Goal: Task Accomplishment & Management: Complete application form

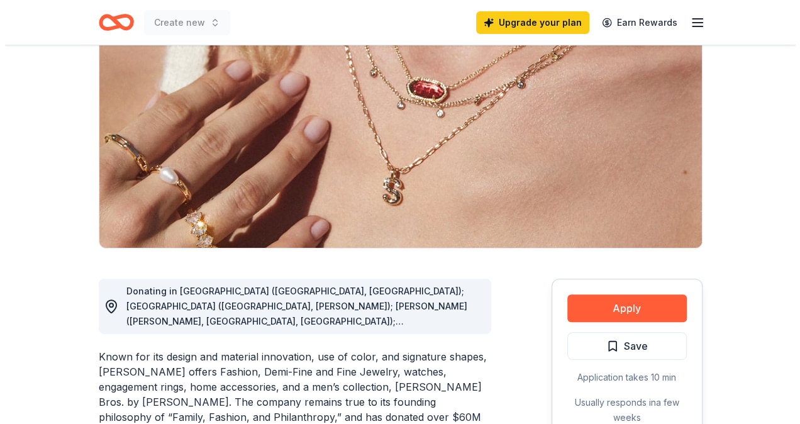
scroll to position [135, 0]
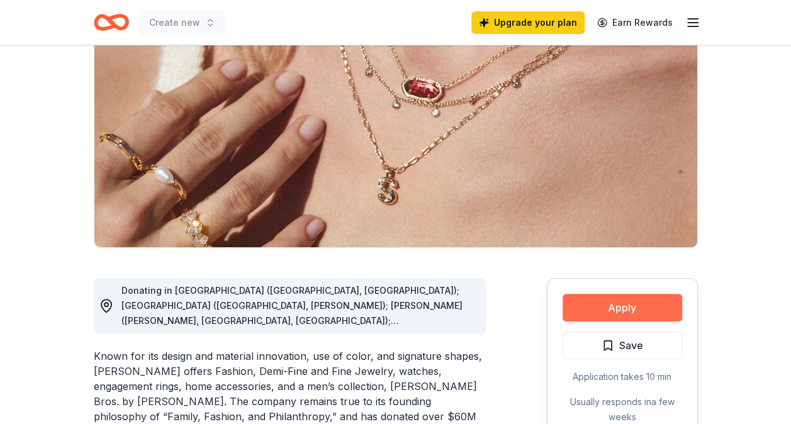
click at [633, 306] on button "Apply" at bounding box center [623, 308] width 120 height 28
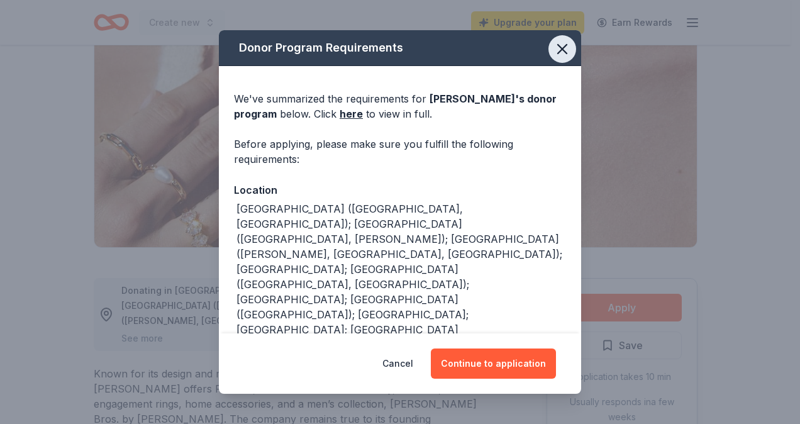
click at [554, 56] on icon "button" at bounding box center [563, 49] width 18 height 18
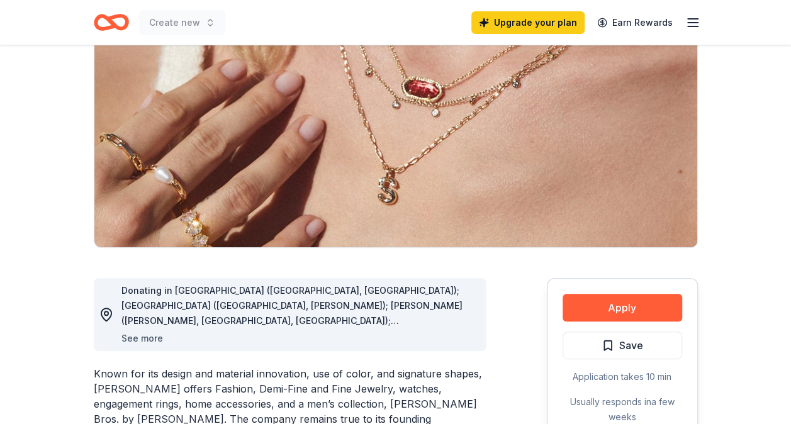
click at [146, 338] on button "See more" at bounding box center [142, 338] width 42 height 15
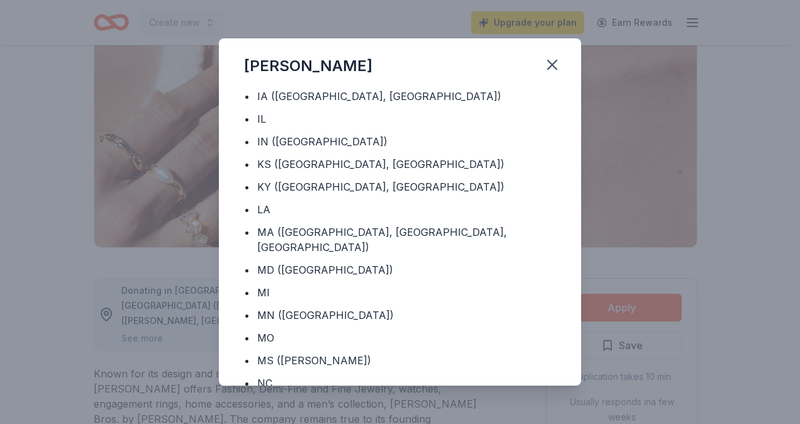
scroll to position [249, 0]
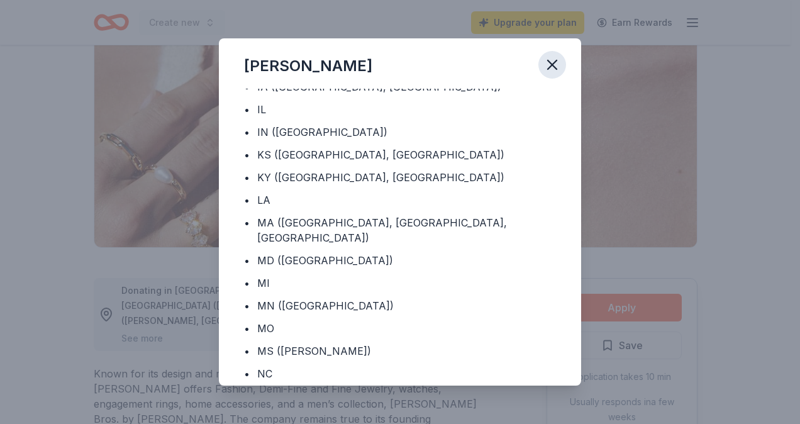
click at [551, 65] on icon "button" at bounding box center [553, 65] width 18 height 18
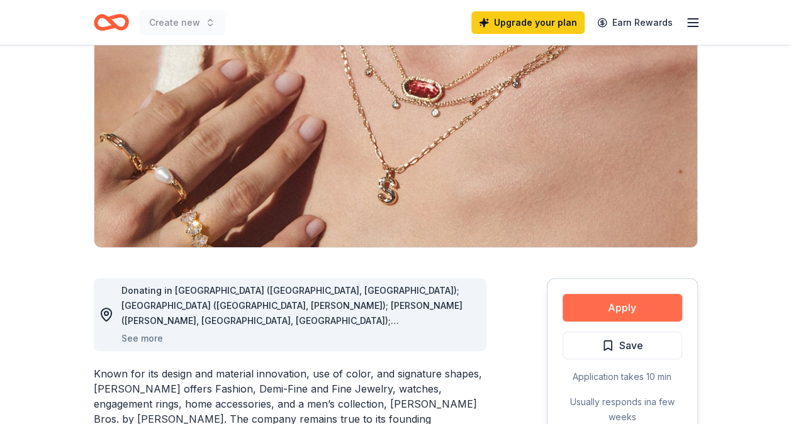
click at [636, 311] on button "Apply" at bounding box center [623, 308] width 120 height 28
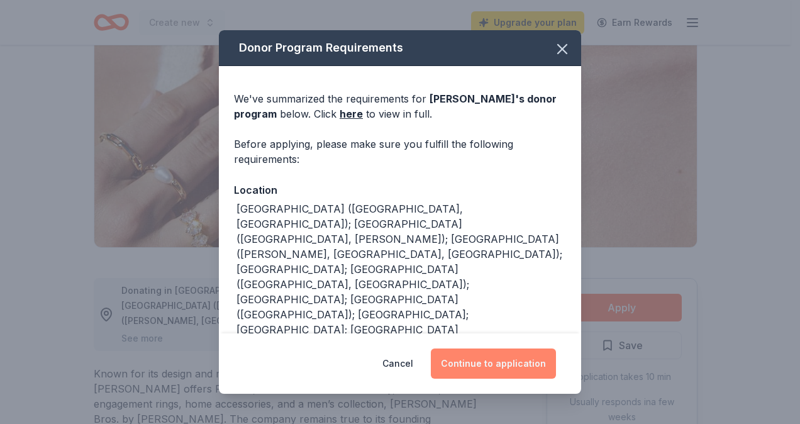
click at [495, 368] on button "Continue to application" at bounding box center [493, 364] width 125 height 30
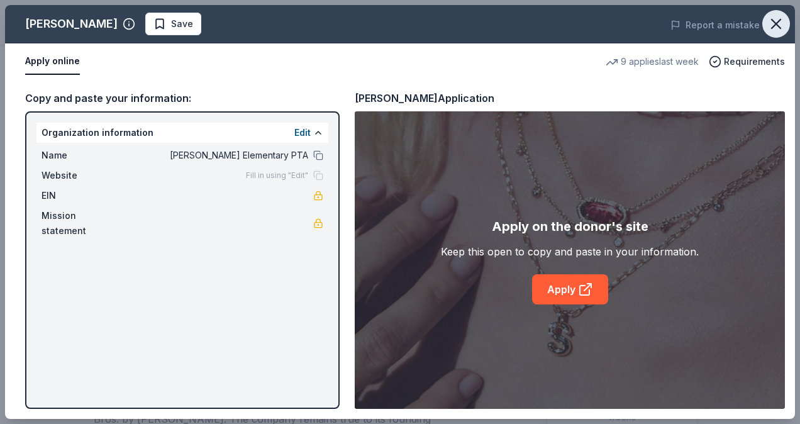
click at [775, 16] on icon "button" at bounding box center [777, 24] width 18 height 18
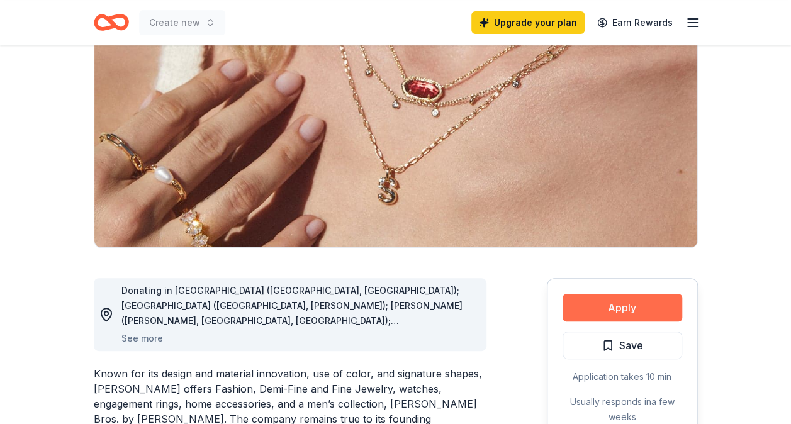
click at [600, 308] on button "Apply" at bounding box center [623, 308] width 120 height 28
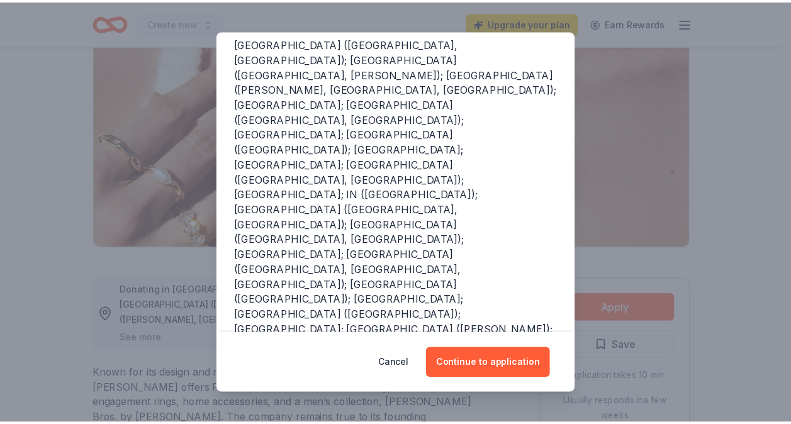
scroll to position [169, 0]
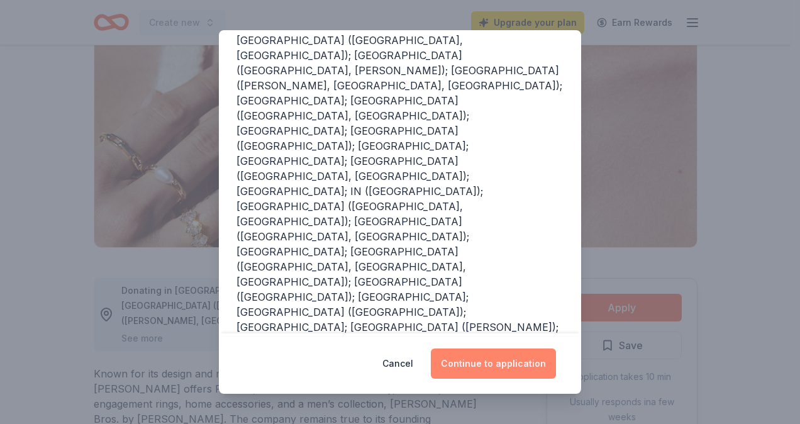
click at [502, 364] on button "Continue to application" at bounding box center [493, 364] width 125 height 30
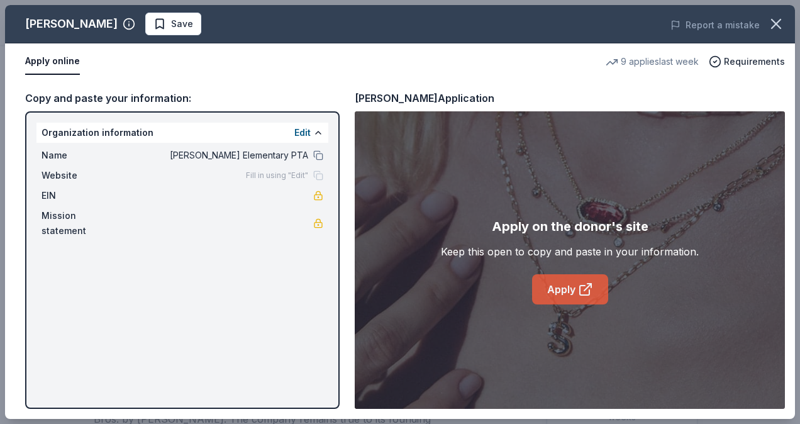
click at [570, 286] on link "Apply" at bounding box center [570, 289] width 76 height 30
click at [774, 28] on icon "button" at bounding box center [777, 24] width 18 height 18
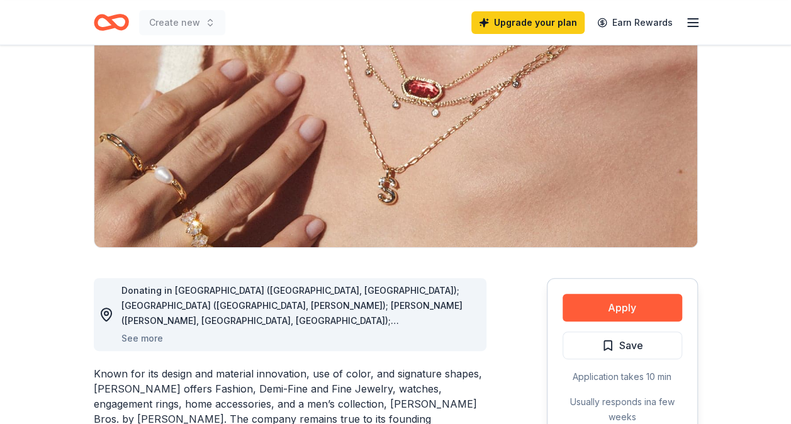
scroll to position [0, 0]
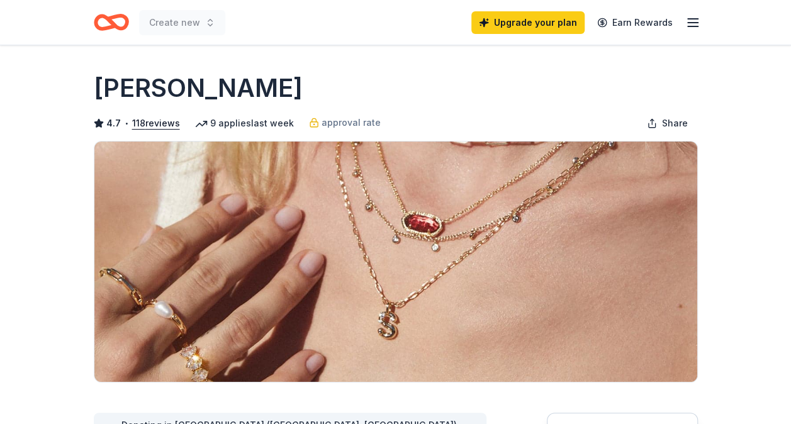
click at [691, 20] on icon "button" at bounding box center [692, 22] width 15 height 15
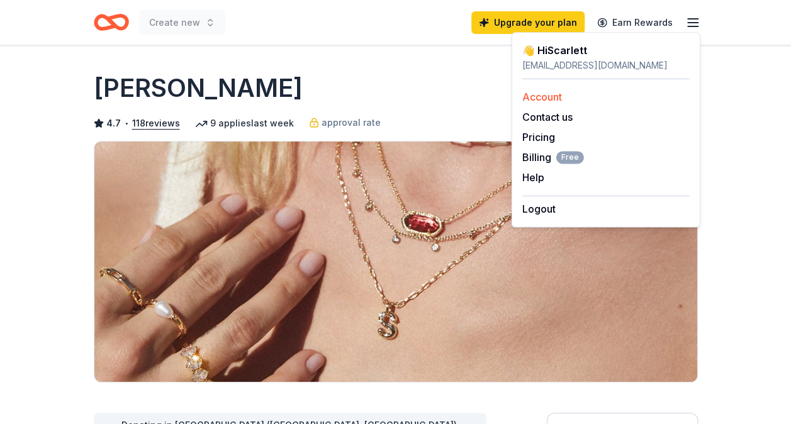
click at [541, 94] on link "Account" at bounding box center [542, 97] width 40 height 13
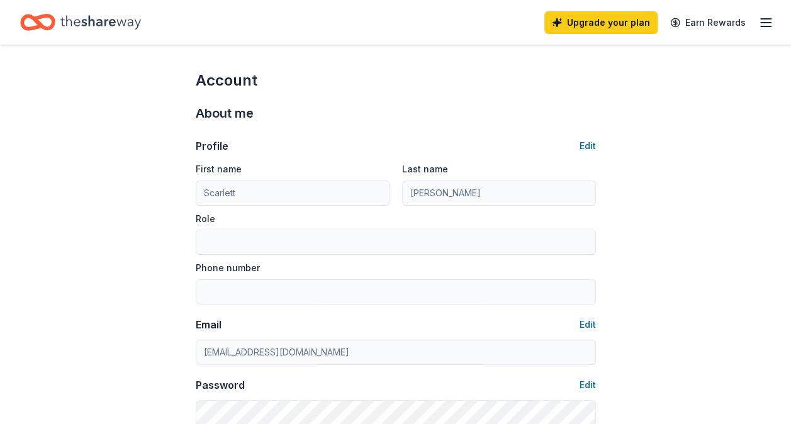
click at [88, 17] on icon "Home" at bounding box center [100, 22] width 81 height 14
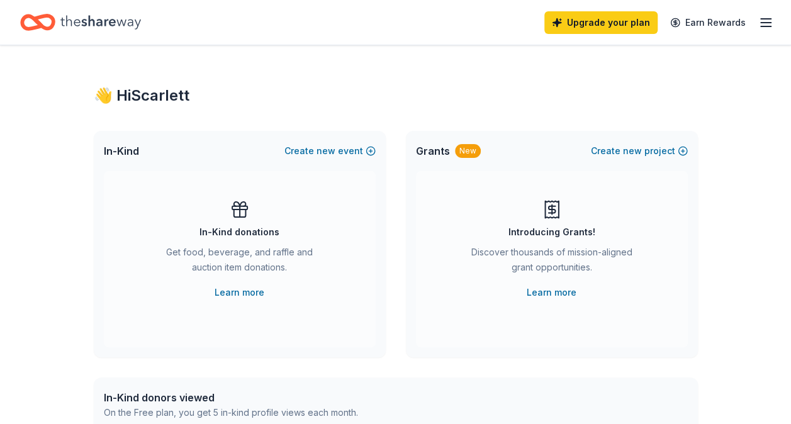
click at [242, 245] on div "Get food, beverage, and raffle and auction item donations." at bounding box center [239, 262] width 171 height 35
click at [760, 24] on icon "button" at bounding box center [765, 22] width 15 height 15
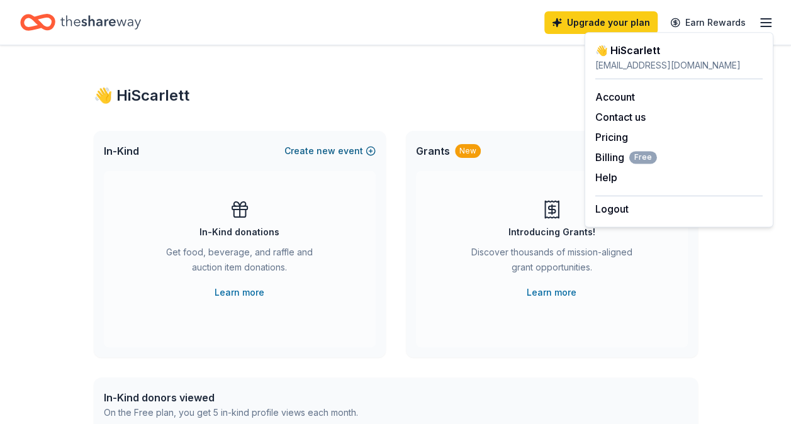
click at [312, 153] on button "Create new event" at bounding box center [329, 150] width 91 height 15
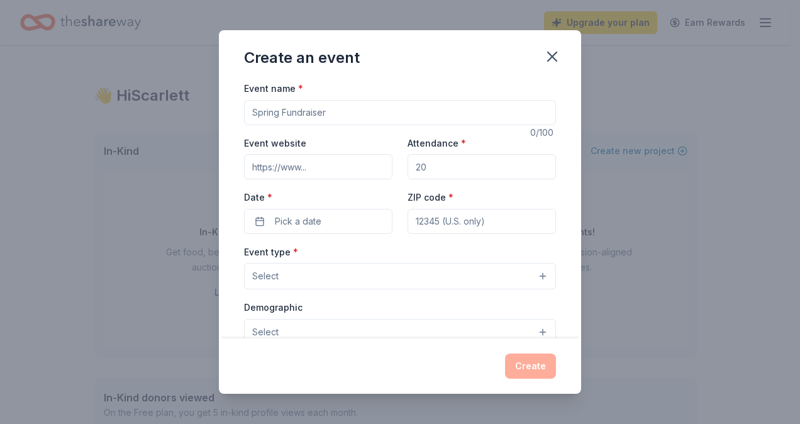
click at [335, 123] on input "Event name *" at bounding box center [400, 112] width 312 height 25
type input "Fall Festival"
click at [460, 170] on input "Attendance *" at bounding box center [482, 166] width 149 height 25
type input "500"
click at [326, 230] on button "Pick a date" at bounding box center [318, 221] width 149 height 25
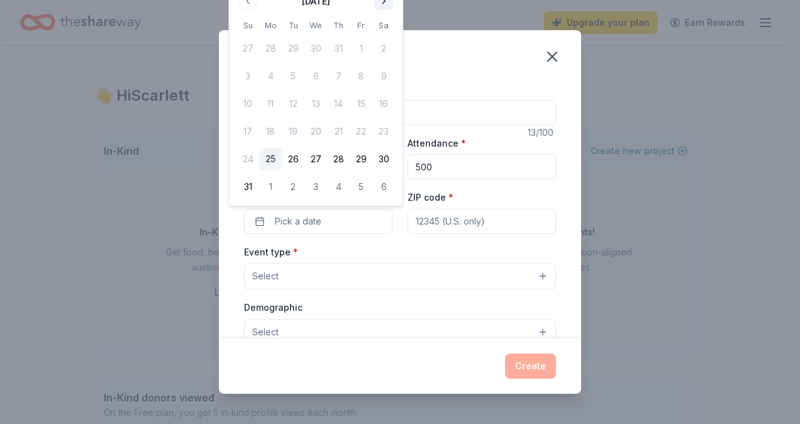
click at [380, 4] on button "Go to next month" at bounding box center [384, 1] width 18 height 18
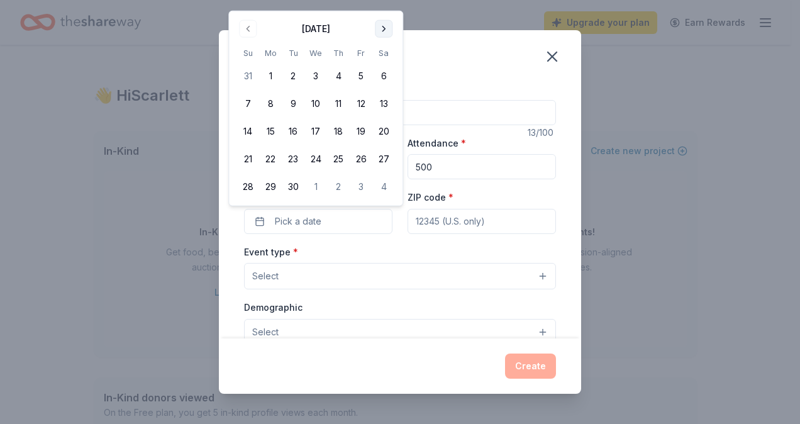
click at [383, 29] on button "Go to next month" at bounding box center [384, 29] width 18 height 18
click at [362, 156] on button "24" at bounding box center [361, 159] width 23 height 23
click at [429, 223] on input "ZIP code *" at bounding box center [482, 221] width 149 height 25
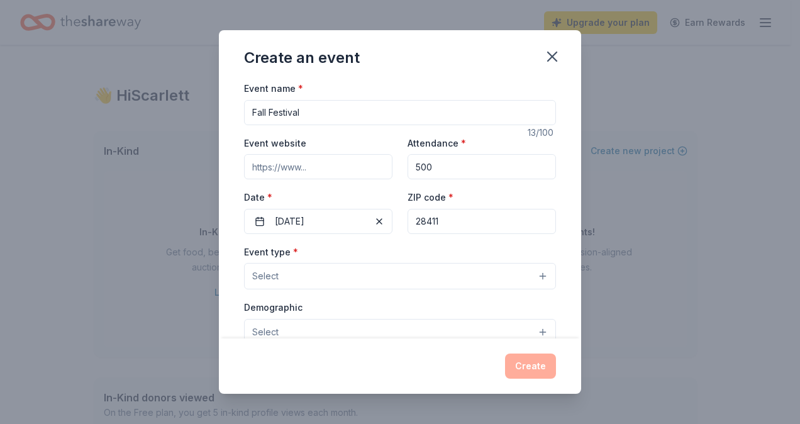
type input "28411"
click at [388, 281] on button "Select" at bounding box center [400, 276] width 312 height 26
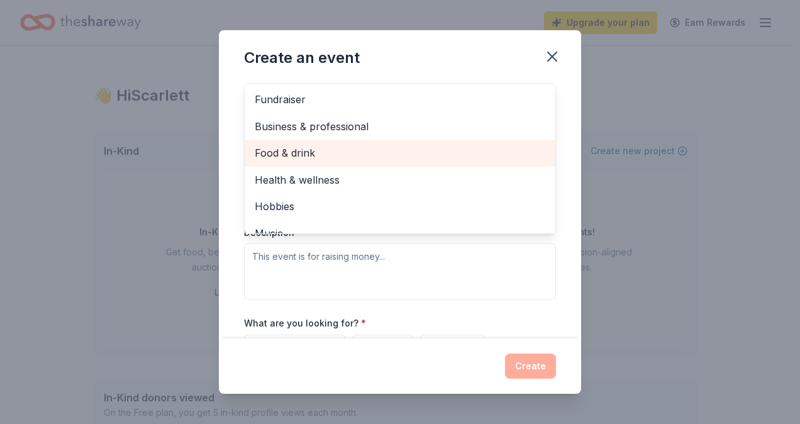
scroll to position [181, 0]
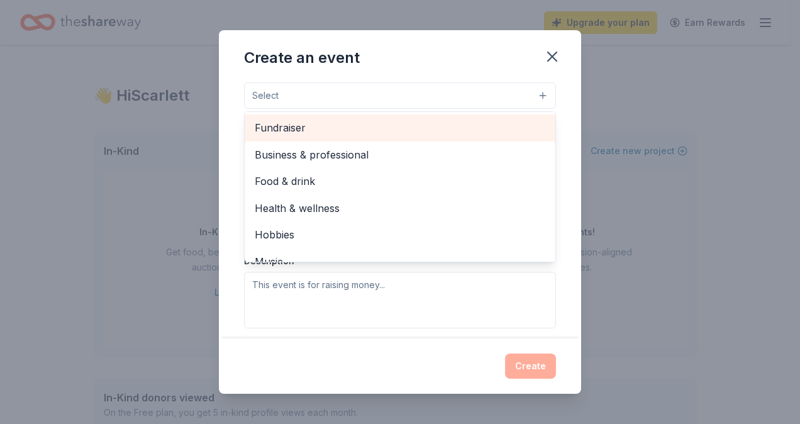
click at [322, 132] on span "Fundraiser" at bounding box center [400, 128] width 291 height 16
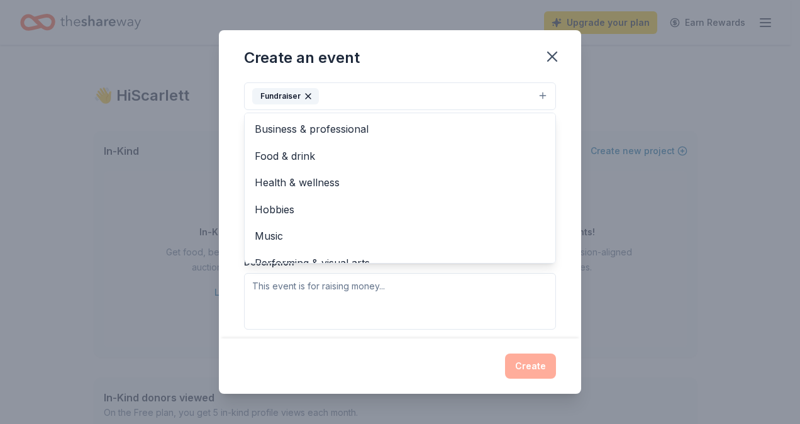
click at [635, 139] on div "Create an event Event name * Fall Festival 13 /100 Event website Attendance * 5…" at bounding box center [400, 212] width 800 height 424
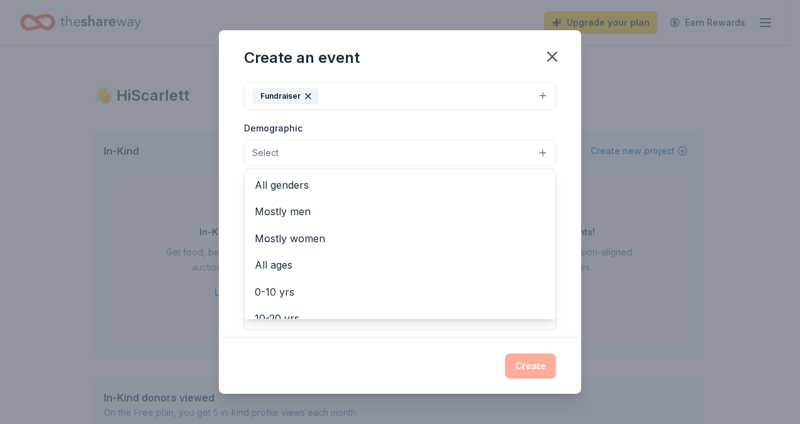
click at [451, 155] on button "Select" at bounding box center [400, 153] width 312 height 26
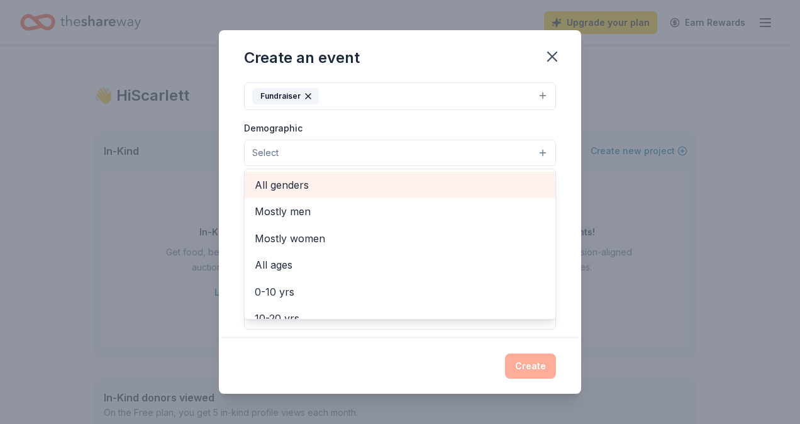
click at [362, 182] on span "All genders" at bounding box center [400, 185] width 291 height 16
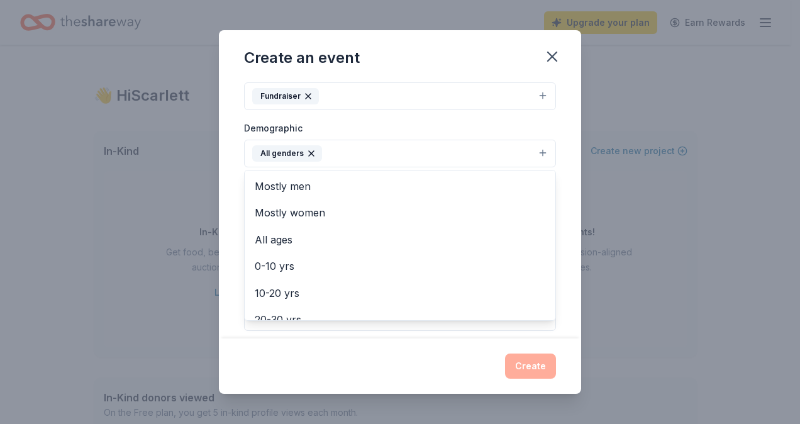
click at [220, 213] on div "Event name * Fall Festival 13 /100 Event website Attendance * 500 Date * [DATE]…" at bounding box center [400, 210] width 362 height 258
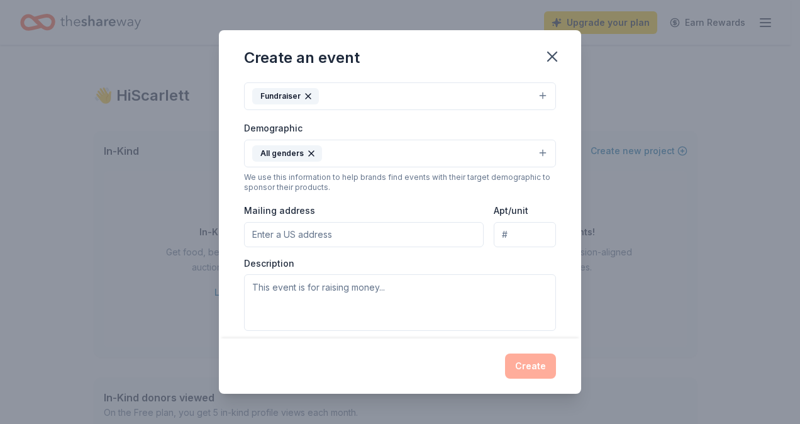
click at [294, 235] on input "Mailing address" at bounding box center [364, 234] width 240 height 25
type input "[STREET_ADDRESS][PERSON_NAME]"
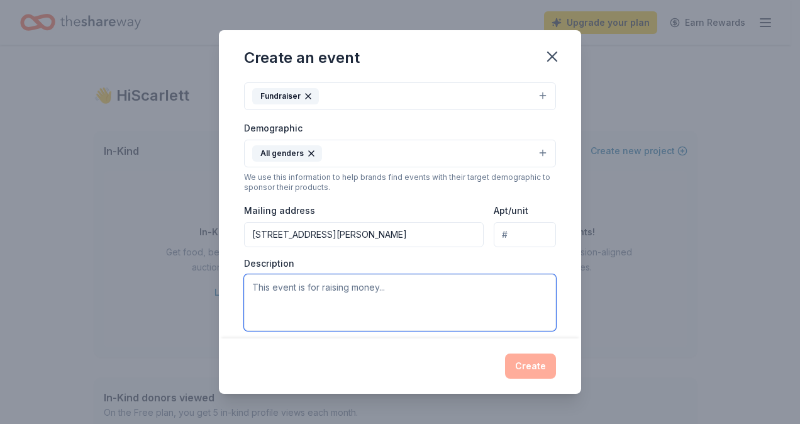
click at [320, 303] on textarea at bounding box center [400, 302] width 312 height 57
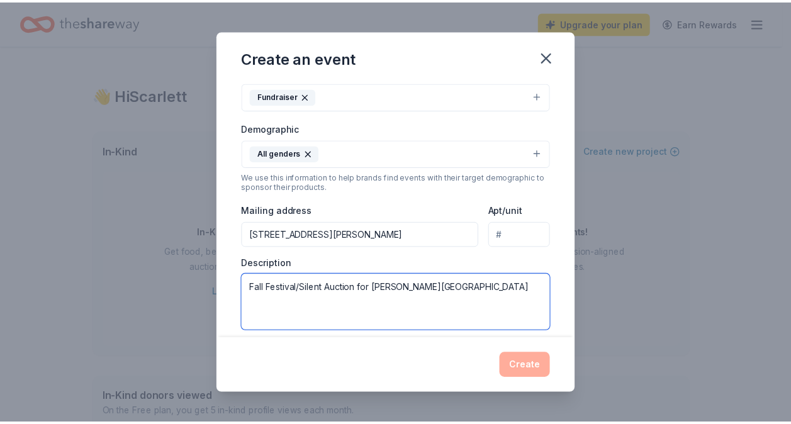
scroll to position [342, 0]
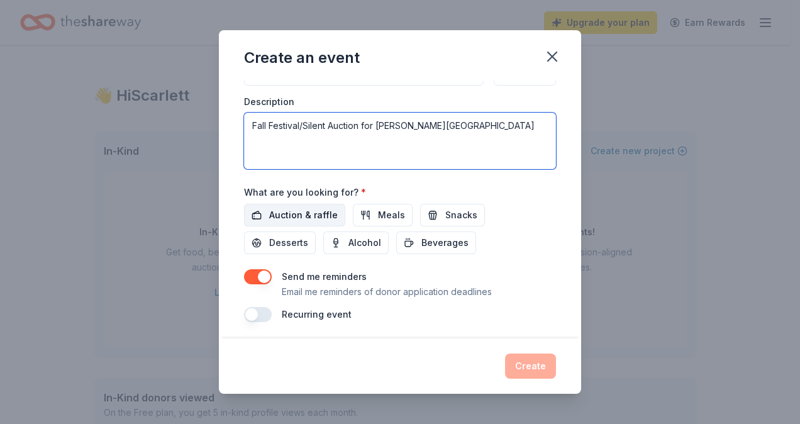
type textarea "Fall Festival/Silent Auction for [PERSON_NAME][GEOGRAPHIC_DATA]"
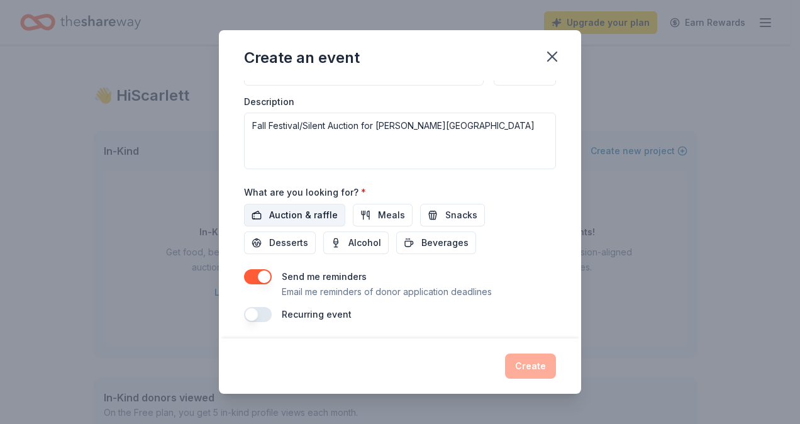
click at [305, 208] on span "Auction & raffle" at bounding box center [303, 215] width 69 height 15
click at [271, 271] on button "button" at bounding box center [258, 276] width 28 height 15
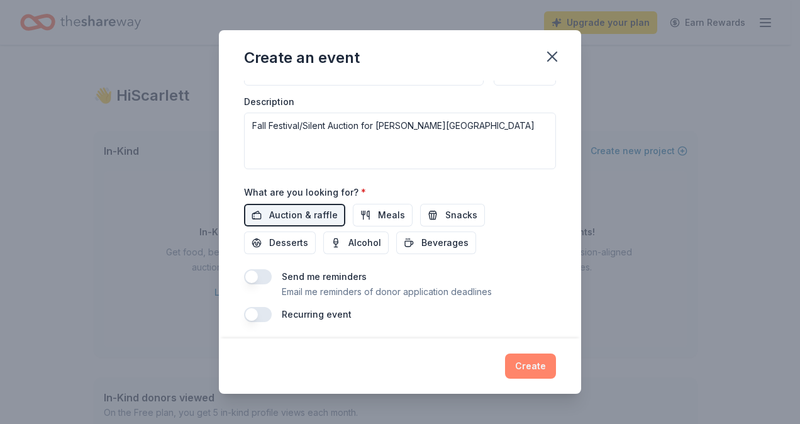
click at [536, 362] on button "Create" at bounding box center [530, 366] width 51 height 25
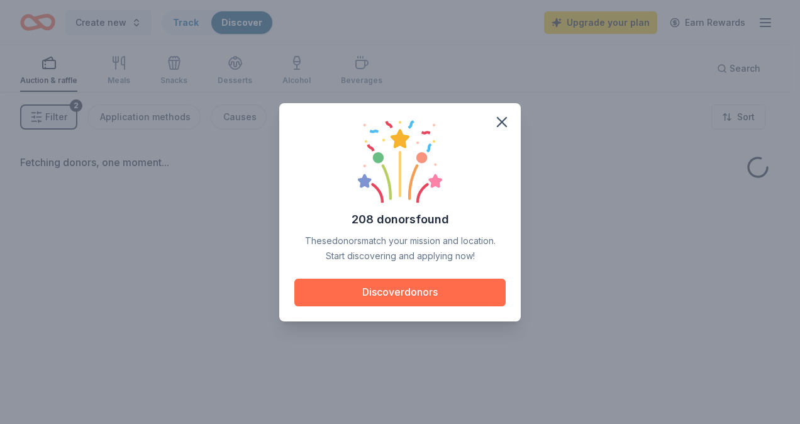
click at [399, 296] on button "Discover donors" at bounding box center [399, 293] width 211 height 28
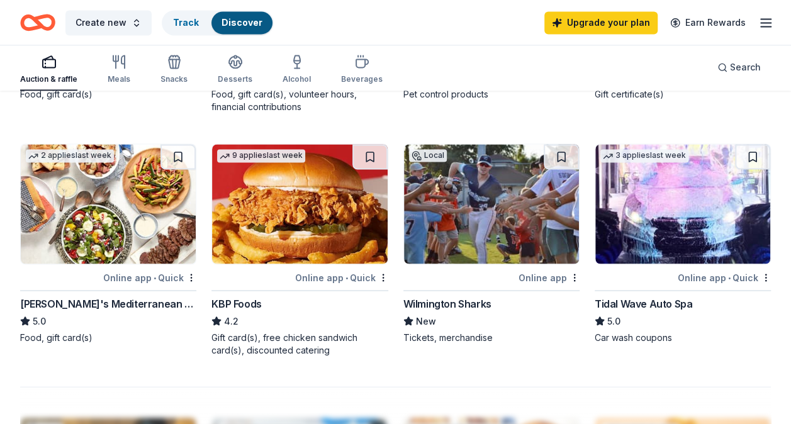
scroll to position [1010, 0]
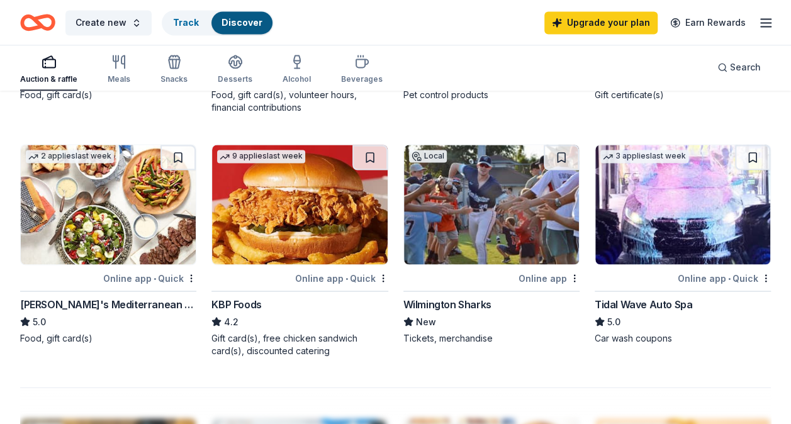
click at [663, 193] on img at bounding box center [682, 205] width 175 height 120
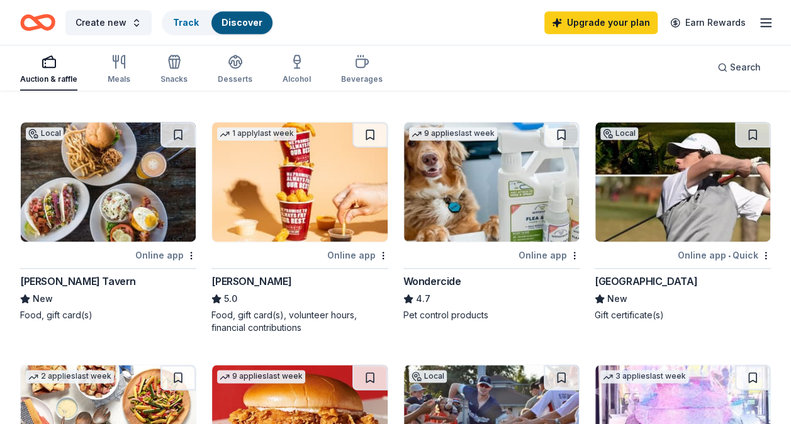
scroll to position [789, 0]
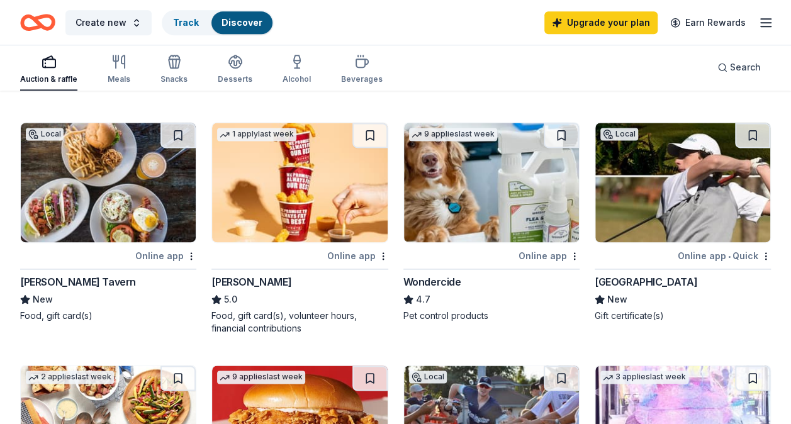
click at [171, 254] on div "Online app" at bounding box center [165, 256] width 61 height 16
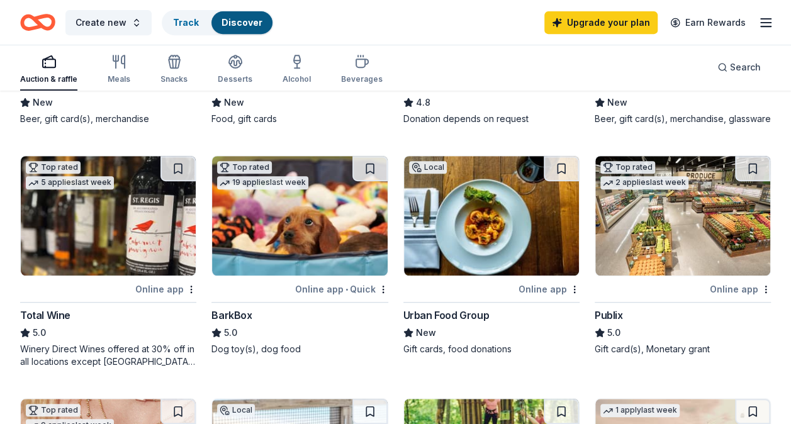
scroll to position [301, 0]
